Goal: Task Accomplishment & Management: Use online tool/utility

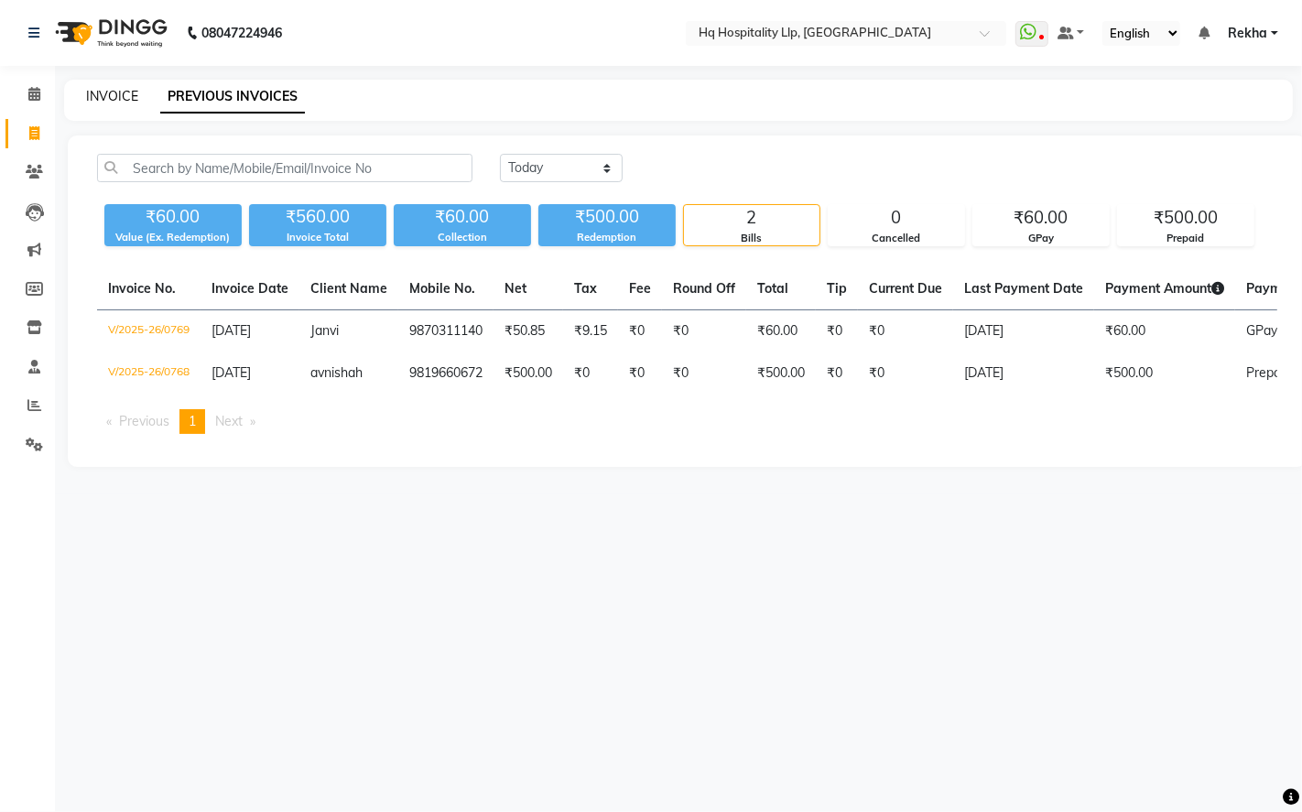
click at [113, 88] on link "INVOICE" at bounding box center [112, 96] width 52 height 16
select select "7197"
select select "service"
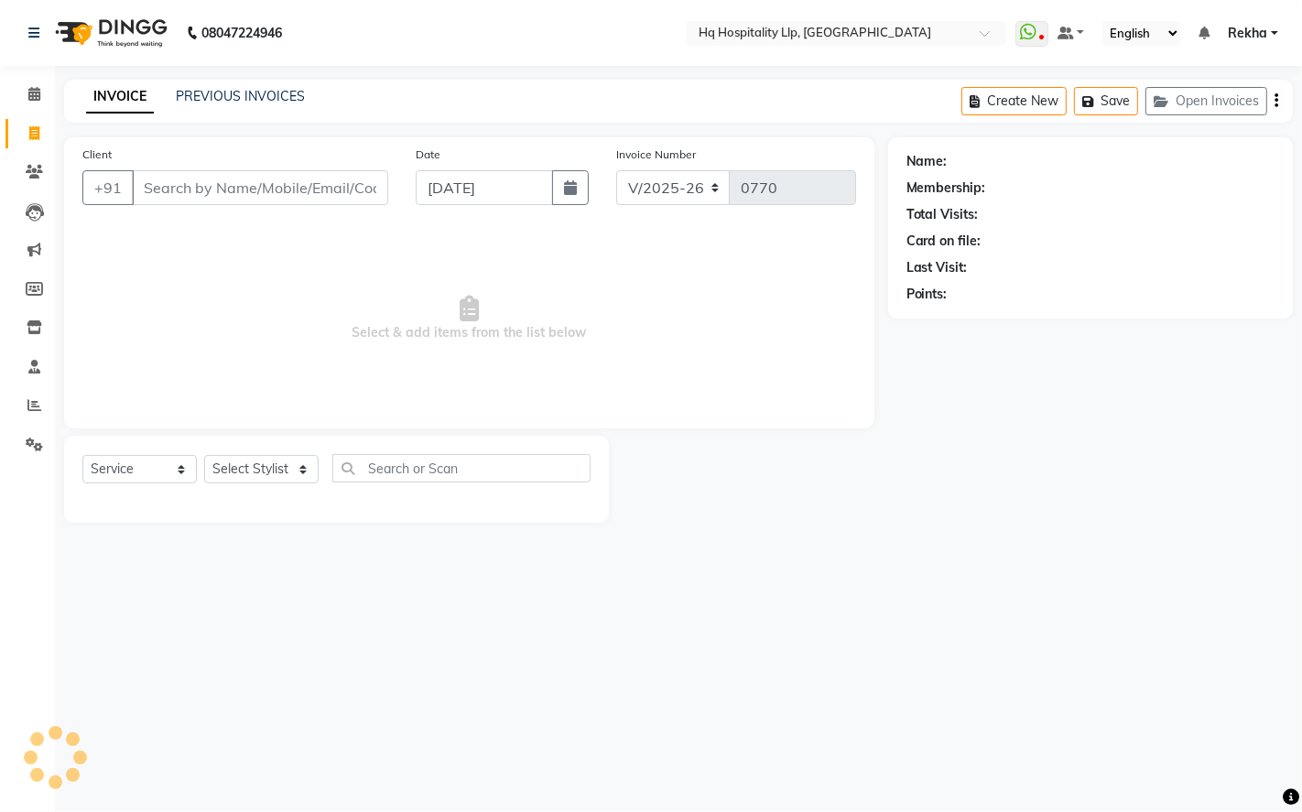
click at [266, 190] on input "Client" at bounding box center [260, 187] width 256 height 35
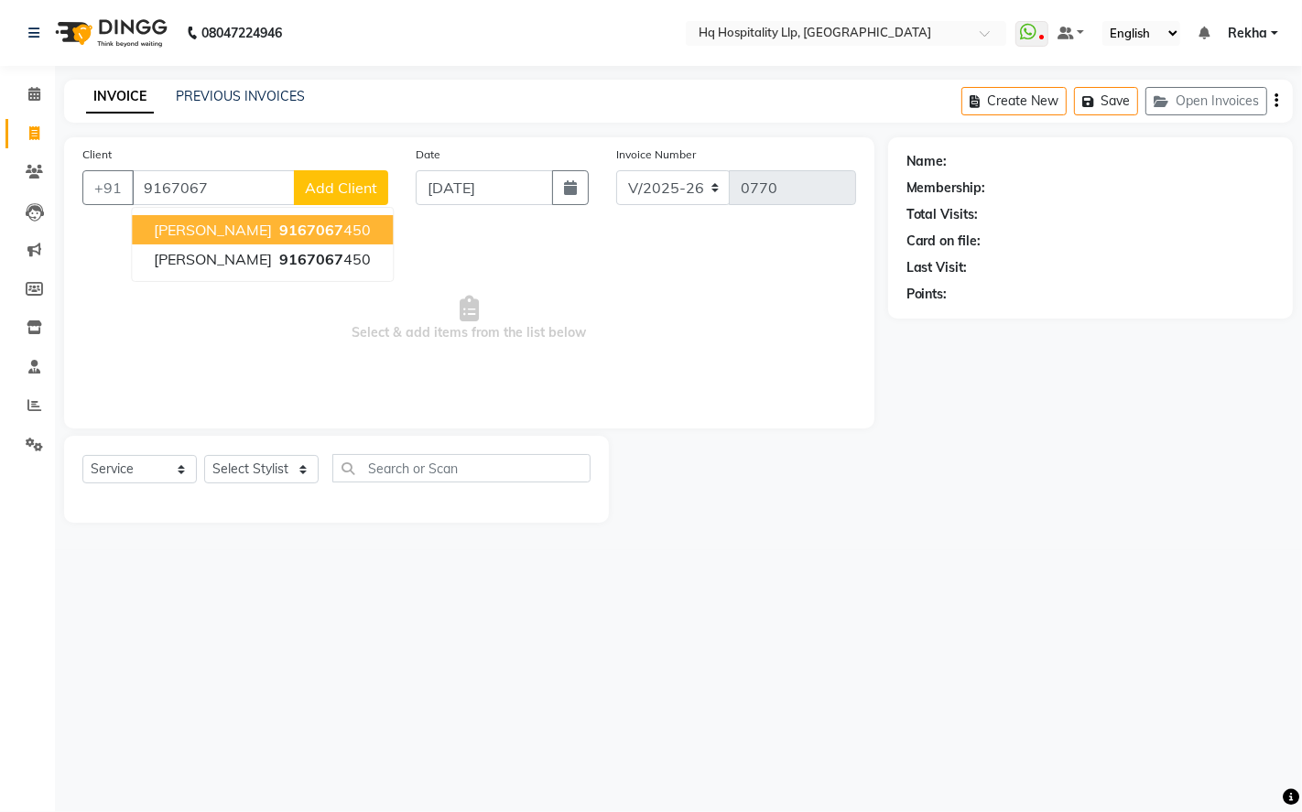
click at [342, 230] on ngb-highlight "9167067 450" at bounding box center [323, 230] width 95 height 18
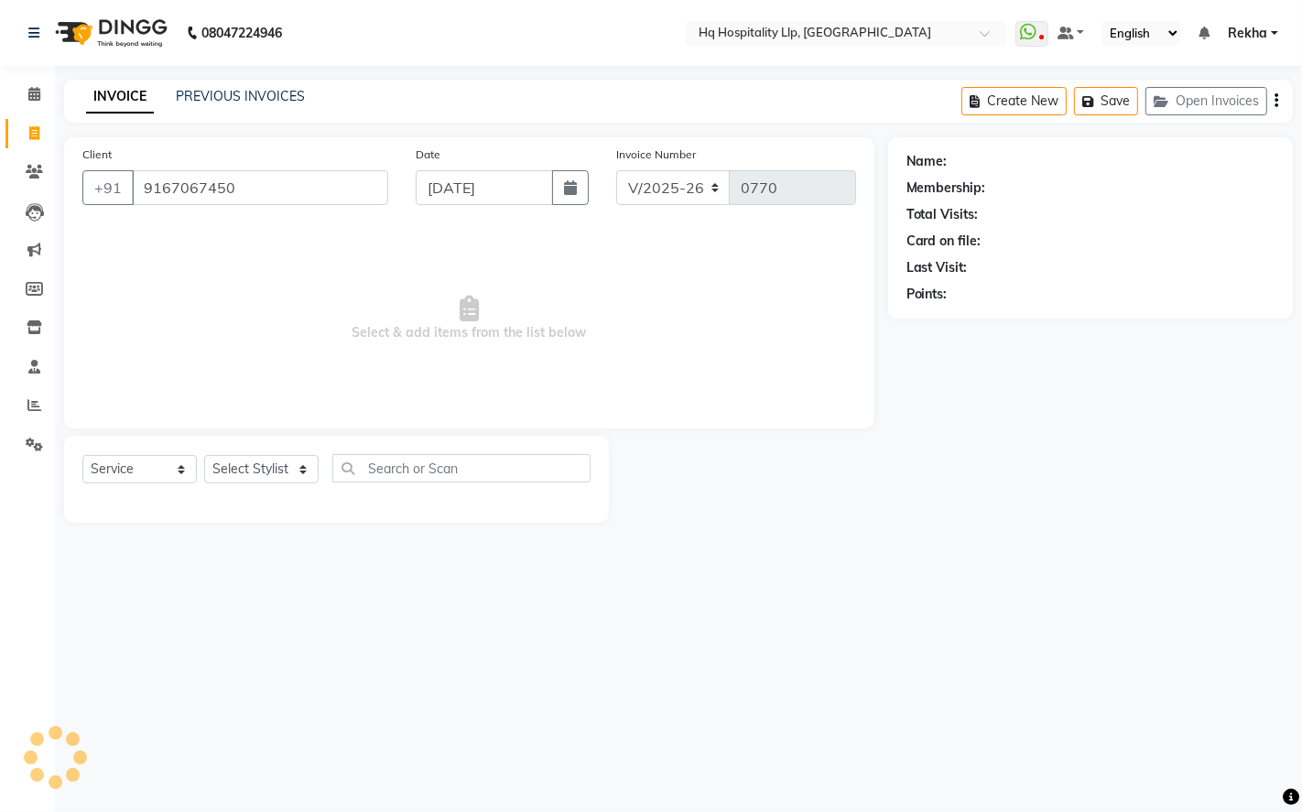
type input "9167067450"
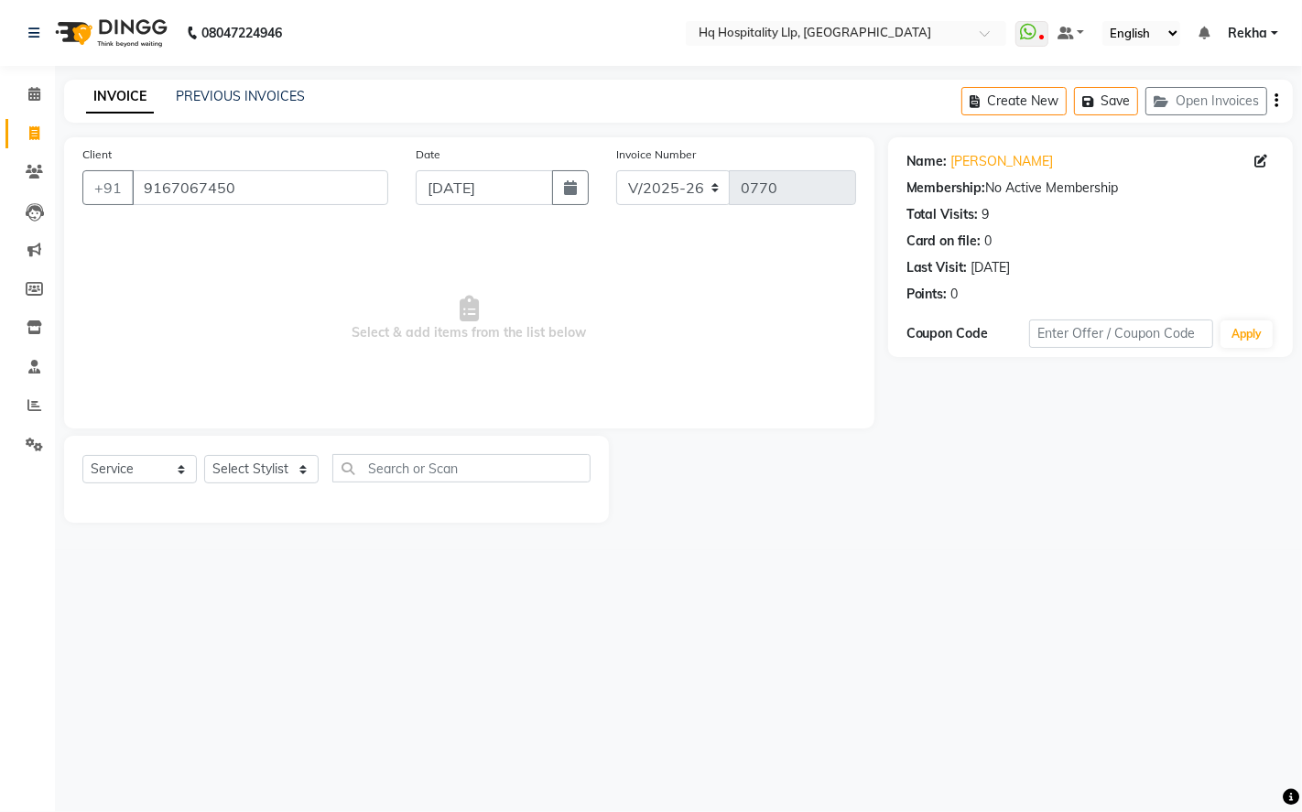
click at [737, 544] on main "INVOICE PREVIOUS INVOICES Create New Save Open Invoices Client [PHONE_NUMBER] D…" at bounding box center [678, 315] width 1247 height 471
